Goal: Transaction & Acquisition: Purchase product/service

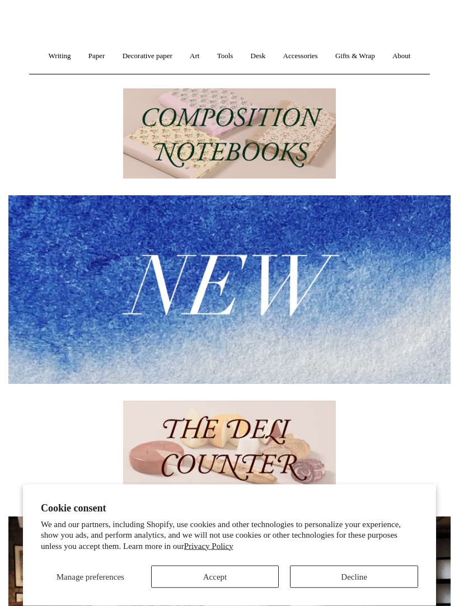
scroll to position [93, 0]
click at [295, 302] on img at bounding box center [229, 289] width 442 height 188
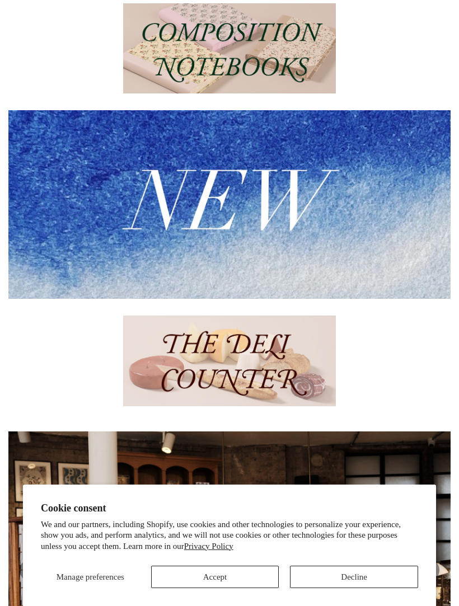
scroll to position [326, 0]
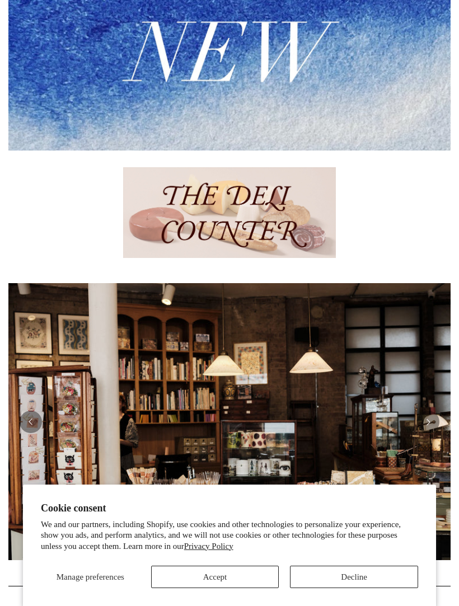
click at [297, 205] on img at bounding box center [229, 212] width 213 height 91
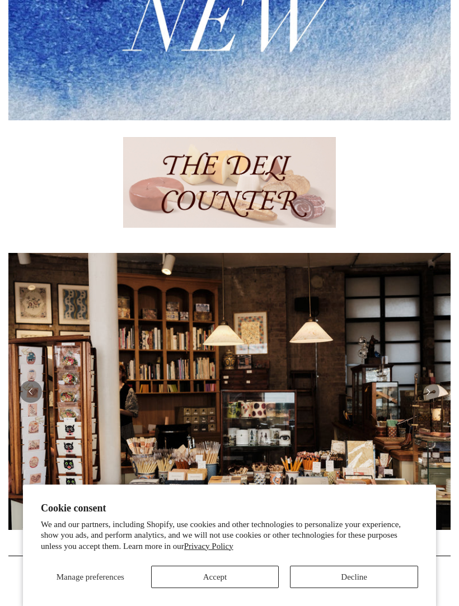
click at [356, 578] on button "Decline" at bounding box center [354, 577] width 128 height 22
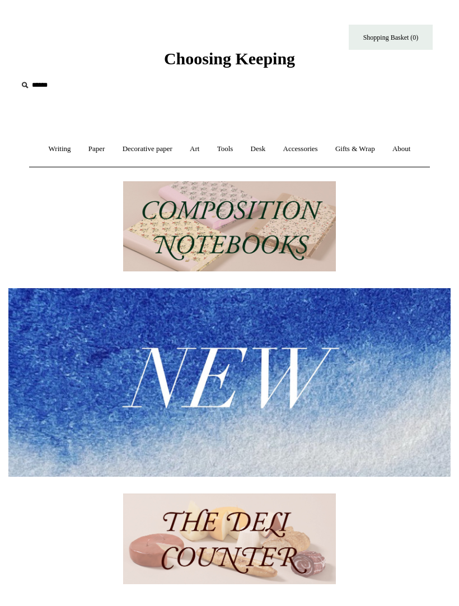
scroll to position [0, 0]
click at [54, 151] on link "Writing +" at bounding box center [60, 149] width 38 height 30
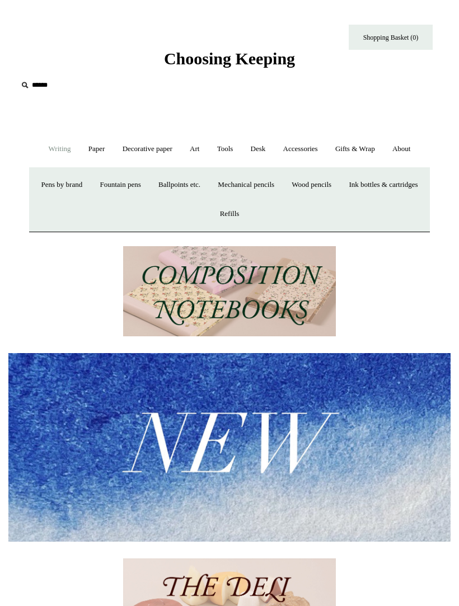
click at [148, 181] on link "Fountain pens +" at bounding box center [120, 185] width 56 height 30
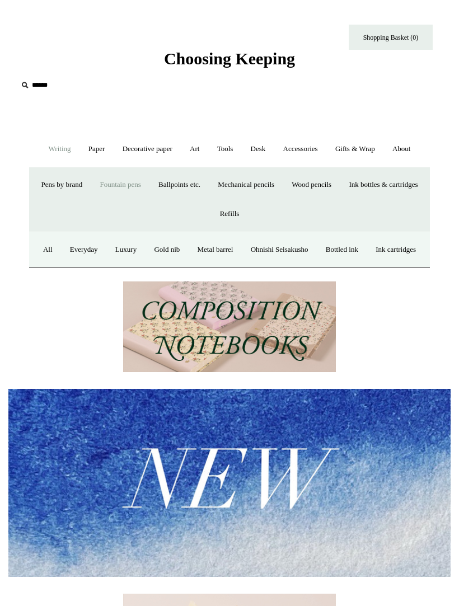
click at [60, 250] on link "All" at bounding box center [47, 250] width 25 height 30
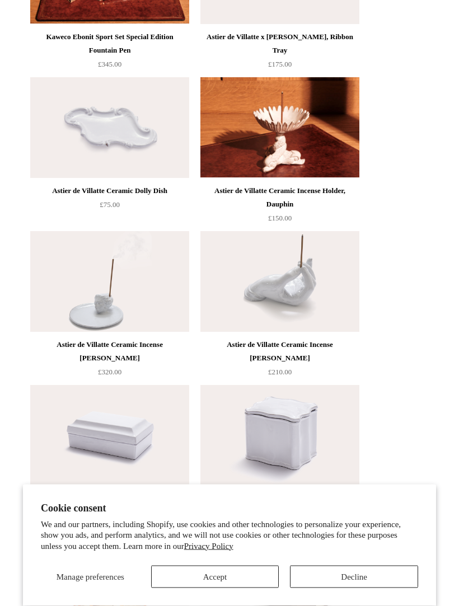
scroll to position [1621, 0]
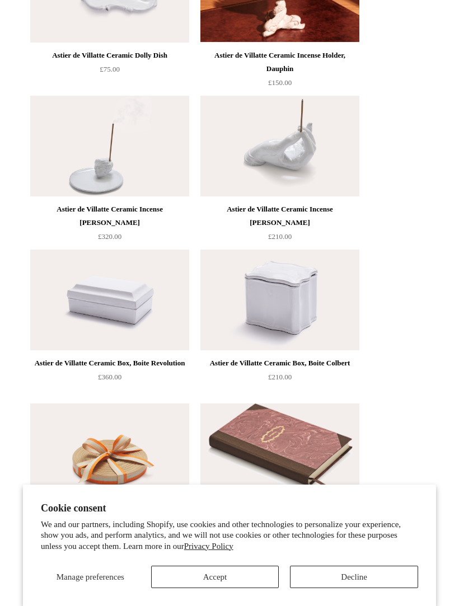
click at [351, 588] on button "Decline" at bounding box center [354, 577] width 128 height 22
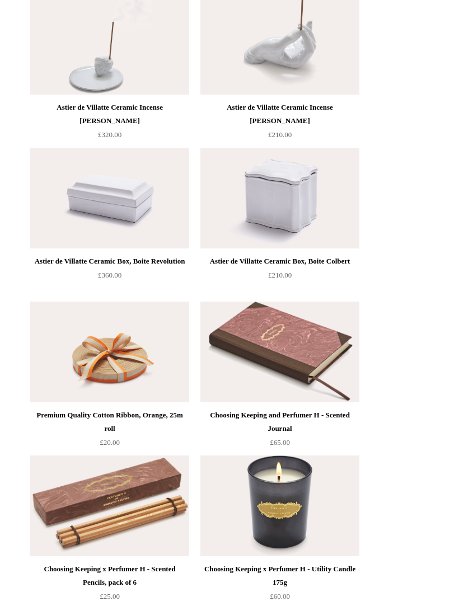
scroll to position [1581, 0]
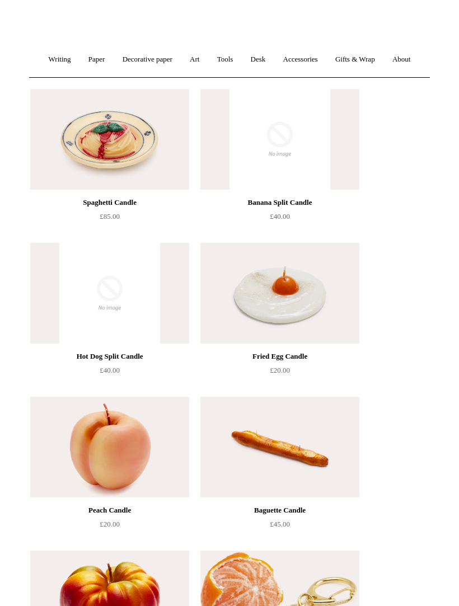
scroll to position [90, 0]
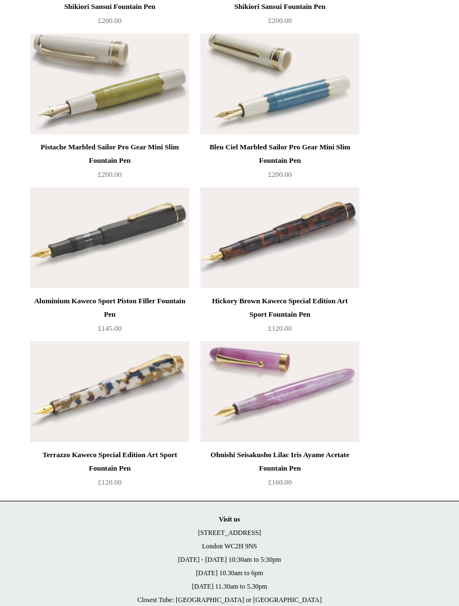
scroll to position [8455, 0]
